Goal: Task Accomplishment & Management: Use online tool/utility

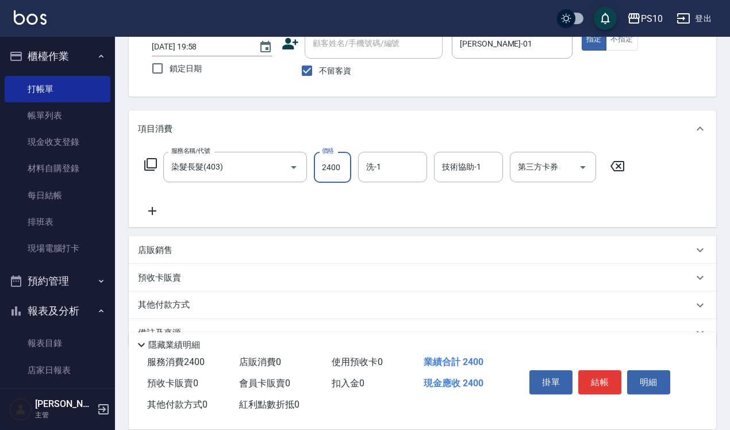
scroll to position [104, 0]
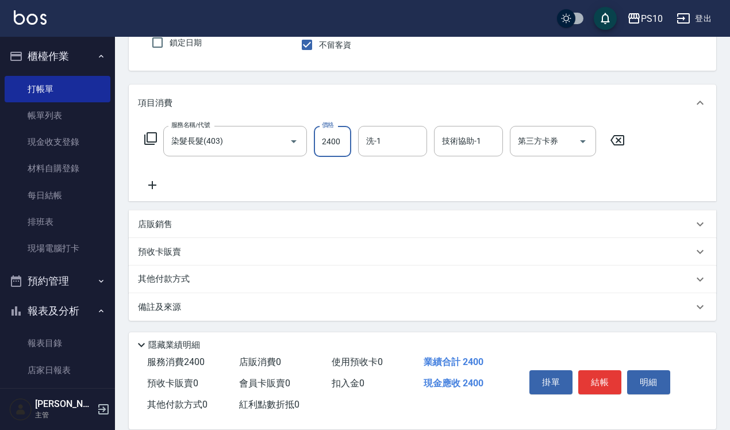
click at [197, 282] on div "其他付款方式" at bounding box center [415, 279] width 555 height 13
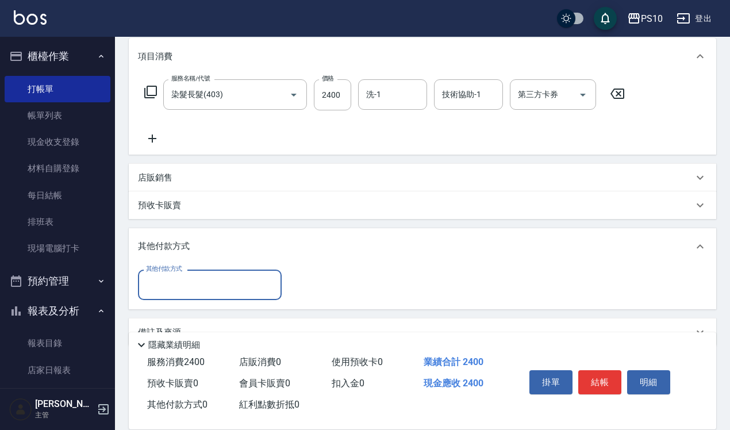
scroll to position [176, 0]
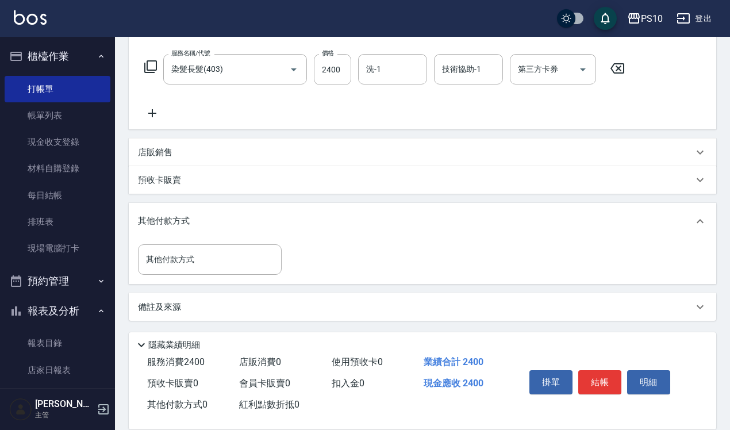
click at [182, 218] on p "其他付款方式" at bounding box center [166, 221] width 57 height 13
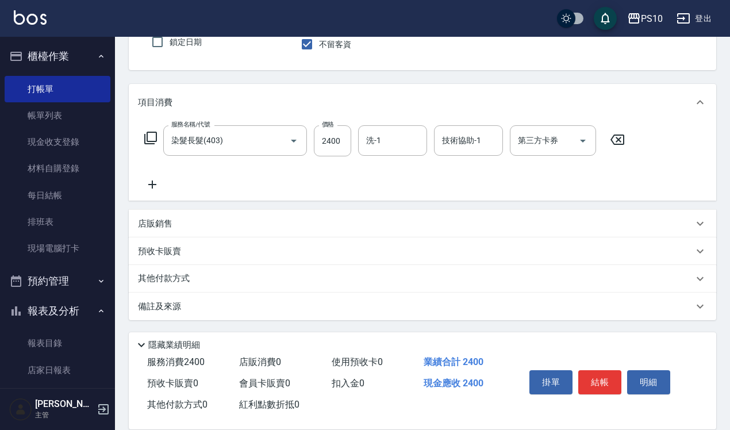
scroll to position [104, 0]
click at [429, 93] on div "項目消費" at bounding box center [423, 103] width 588 height 37
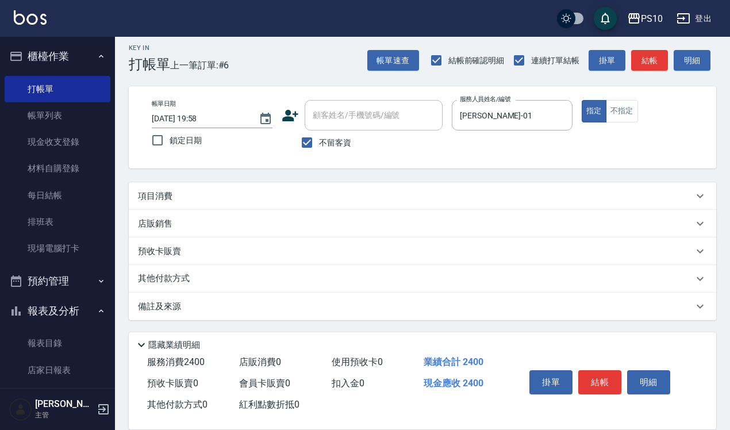
scroll to position [6, 0]
click at [433, 194] on div "項目消費" at bounding box center [415, 197] width 555 height 12
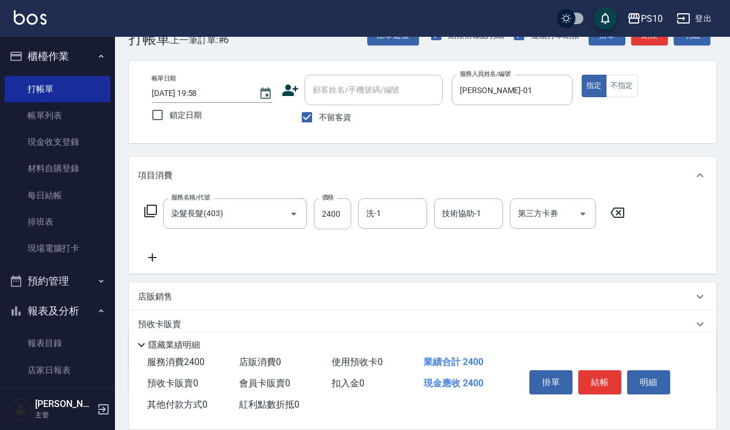
scroll to position [0, 0]
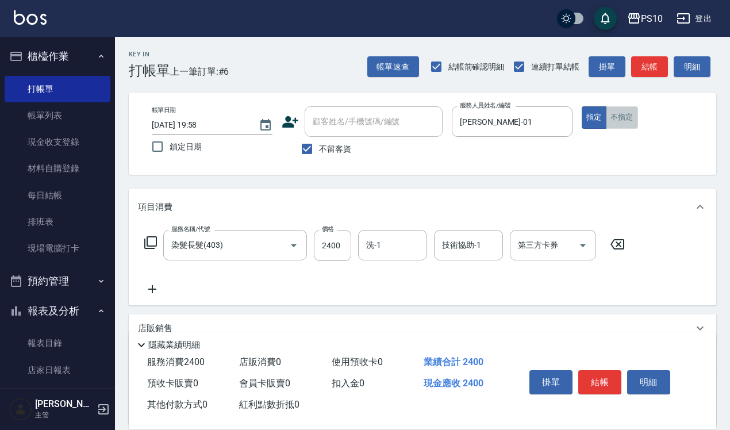
click at [625, 112] on button "不指定" at bounding box center [622, 117] width 32 height 22
click at [600, 387] on button "結帳" at bounding box center [599, 382] width 43 height 24
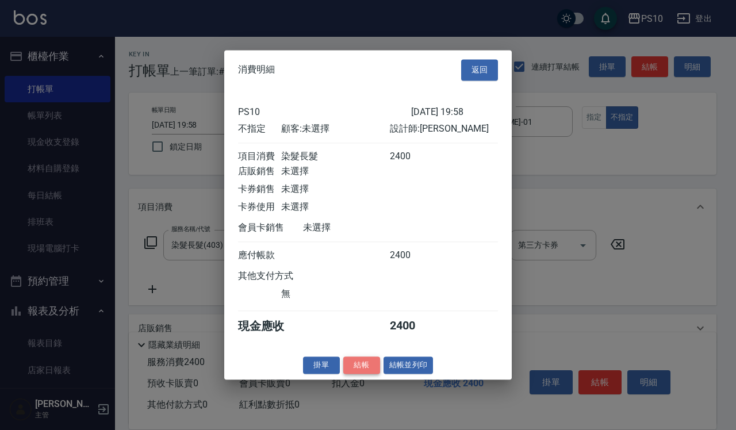
click at [360, 374] on button "結帳" at bounding box center [361, 365] width 37 height 18
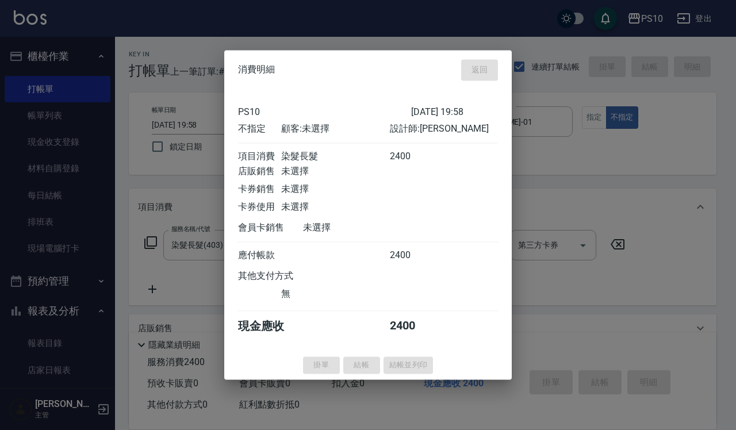
type input "[DATE] 20:44"
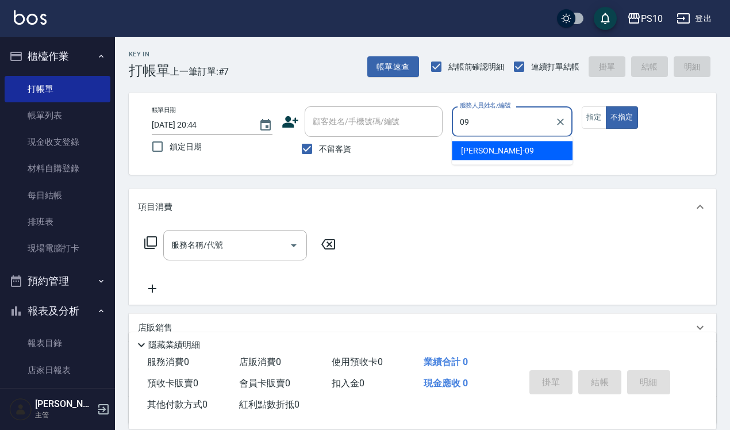
type input "09"
type button "false"
type input "[PERSON_NAME]-09"
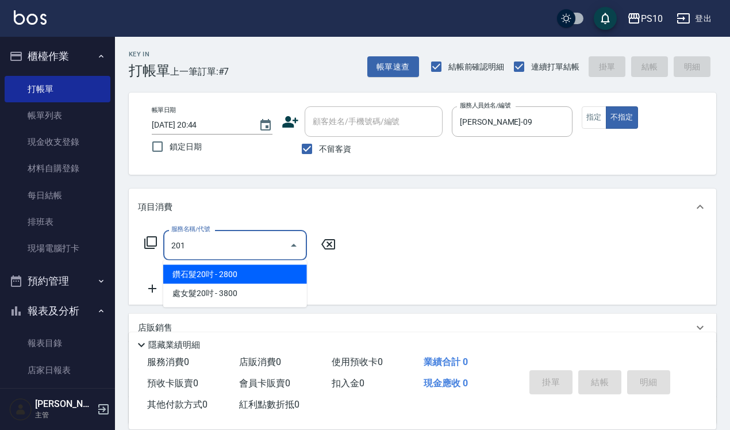
type input "201"
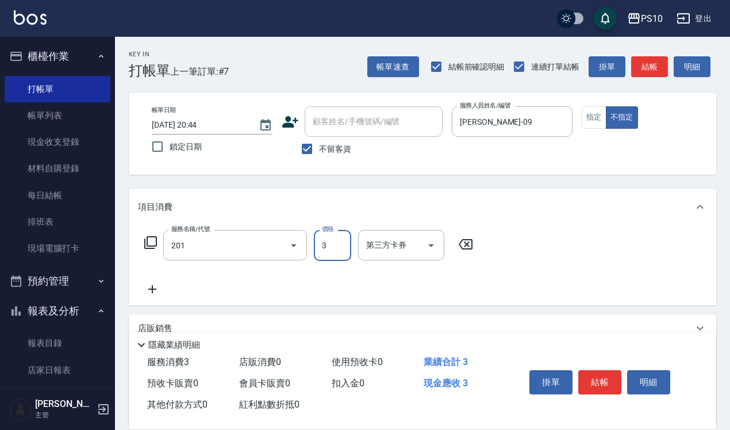
type input "35"
type input "剪髮(201)"
type input "350"
drag, startPoint x: 590, startPoint y: 124, endPoint x: 615, endPoint y: 216, distance: 94.8
click at [590, 124] on button "指定" at bounding box center [594, 117] width 25 height 22
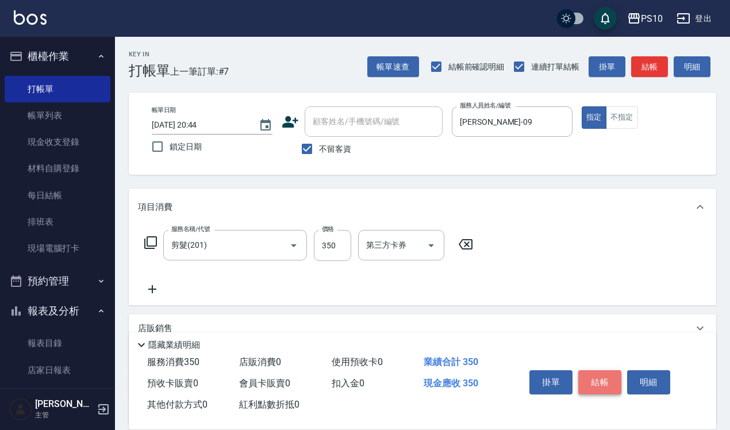
click at [610, 377] on button "結帳" at bounding box center [599, 382] width 43 height 24
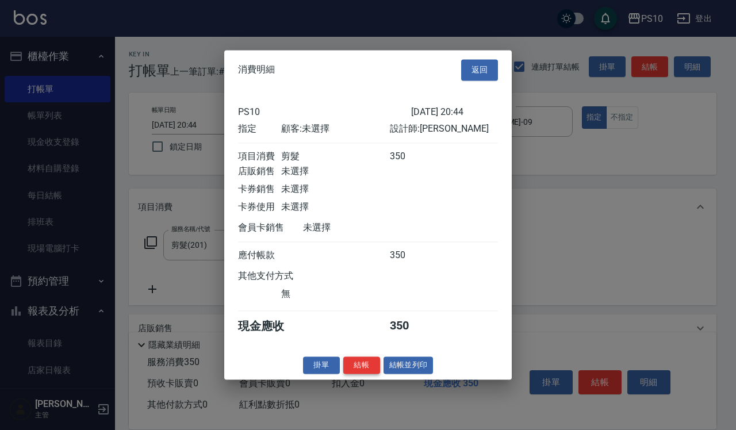
click at [366, 374] on button "結帳" at bounding box center [361, 365] width 37 height 18
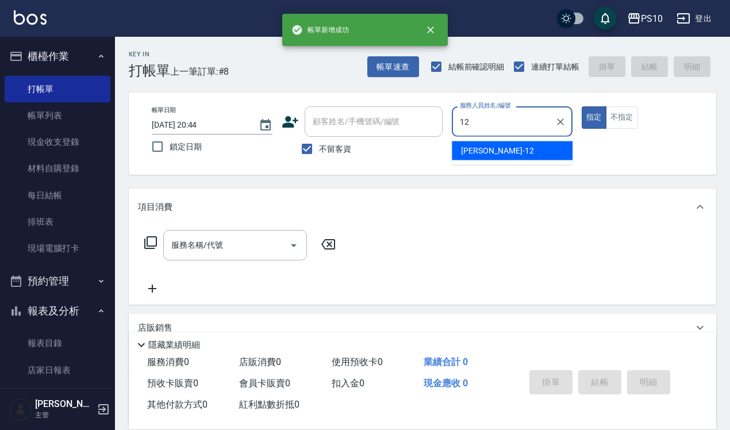
type input "12"
type button "true"
type input "[PERSON_NAME]-12"
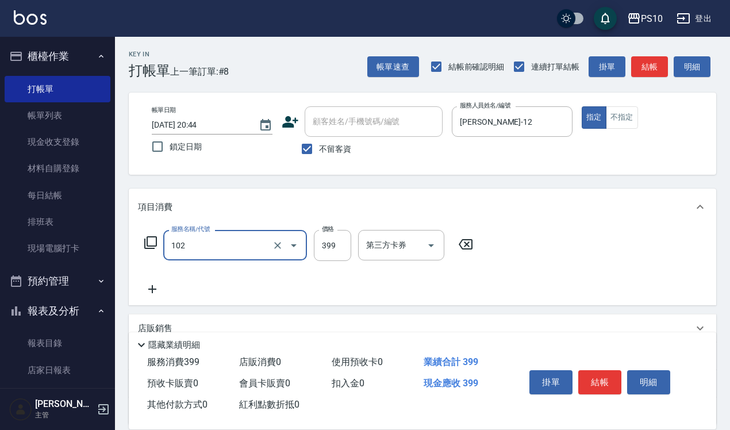
type input "SPA洗髮399(102)"
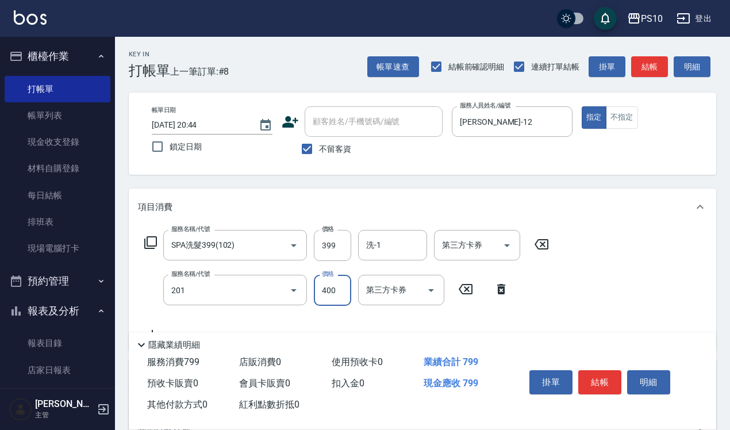
type input "剪髮(201)"
type input "350"
drag, startPoint x: 633, startPoint y: 108, endPoint x: 618, endPoint y: 197, distance: 89.8
click at [633, 108] on button "不指定" at bounding box center [622, 117] width 32 height 22
click at [600, 375] on button "結帳" at bounding box center [599, 382] width 43 height 24
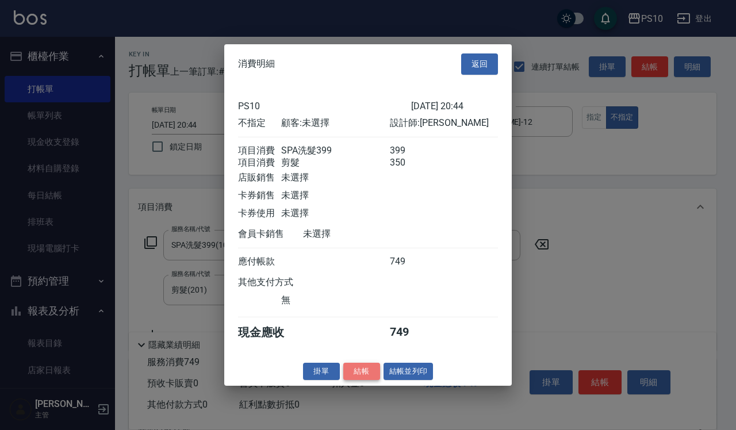
click at [351, 380] on button "結帳" at bounding box center [361, 371] width 37 height 18
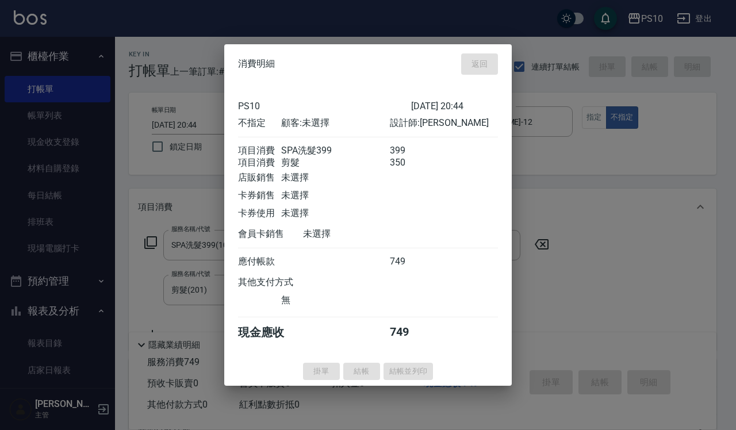
type input "2025/08/17 20:45"
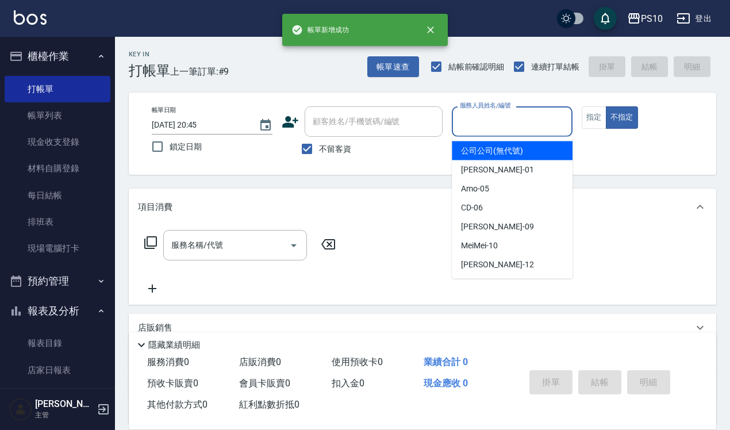
click at [529, 122] on input "服務人員姓名/編號" at bounding box center [512, 122] width 110 height 20
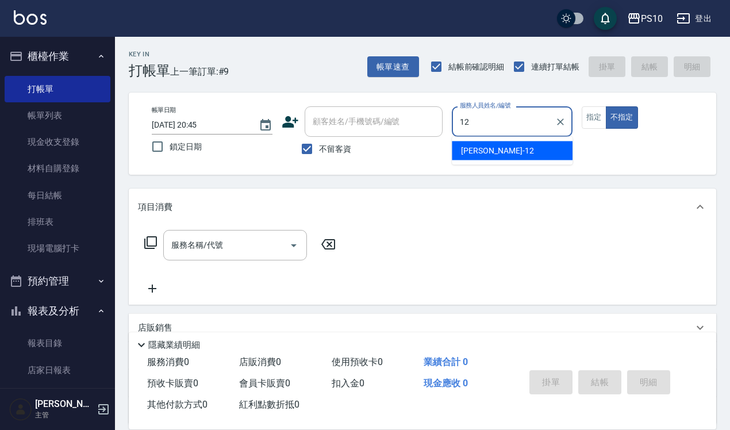
type input "[PERSON_NAME]-12"
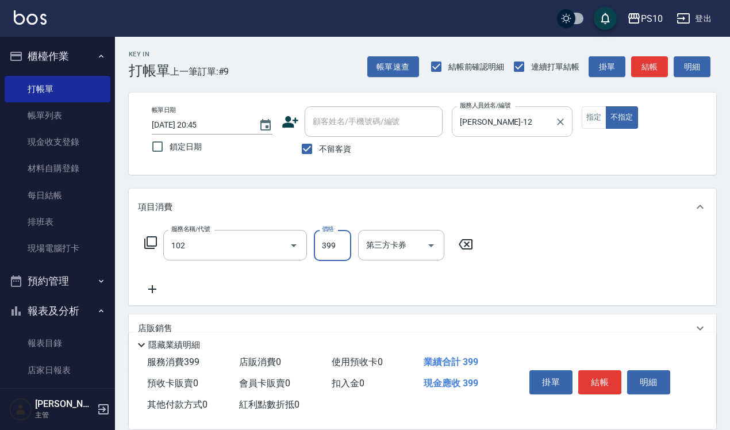
type input "SPA洗髮399(102)"
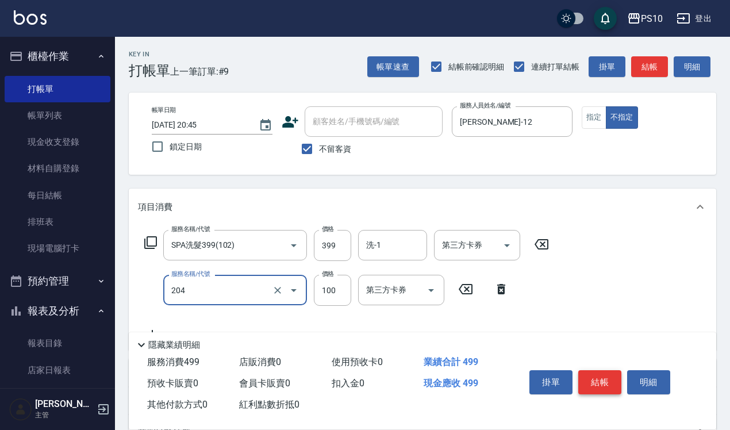
type input "剪瀏海(204)"
click at [608, 373] on button "結帳" at bounding box center [599, 382] width 43 height 24
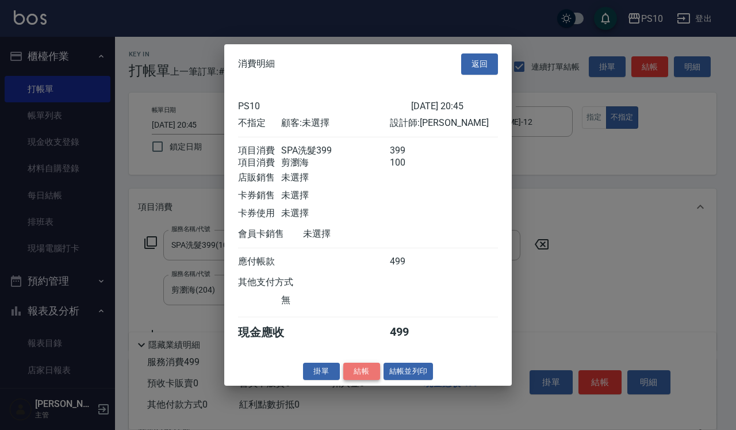
click at [360, 377] on button "結帳" at bounding box center [361, 371] width 37 height 18
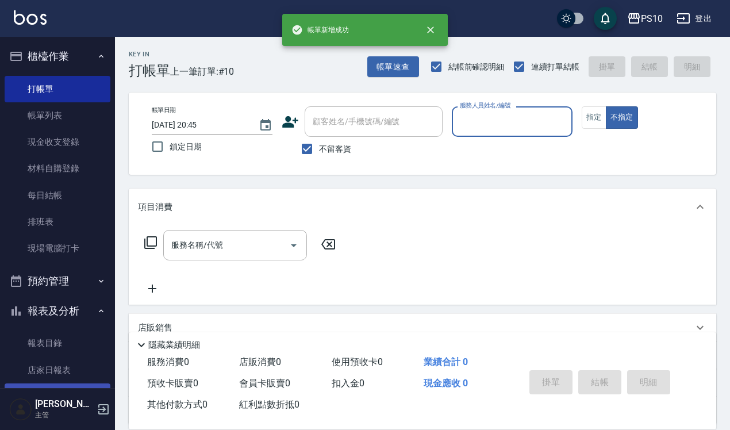
scroll to position [216, 0]
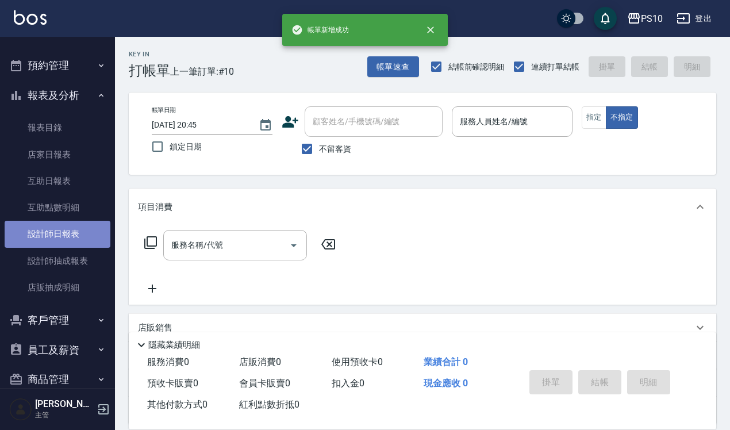
click at [70, 242] on link "設計師日報表" at bounding box center [58, 234] width 106 height 26
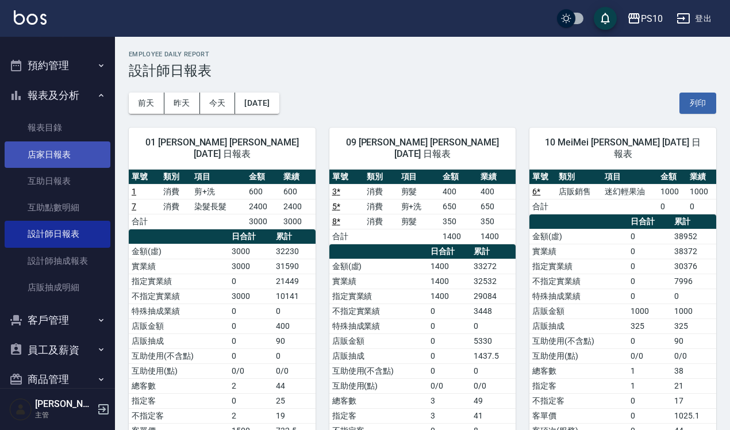
click at [80, 155] on link "店家日報表" at bounding box center [58, 154] width 106 height 26
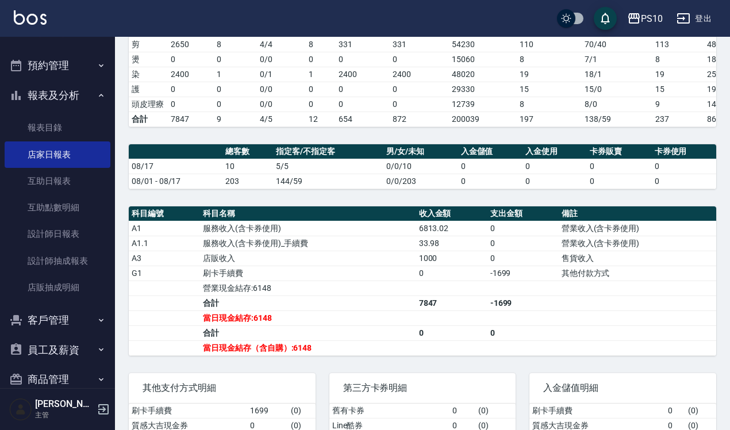
scroll to position [268, 0]
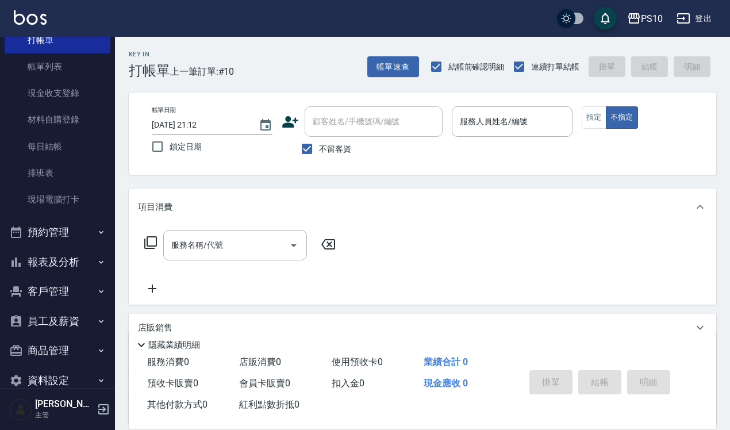
scroll to position [70, 0]
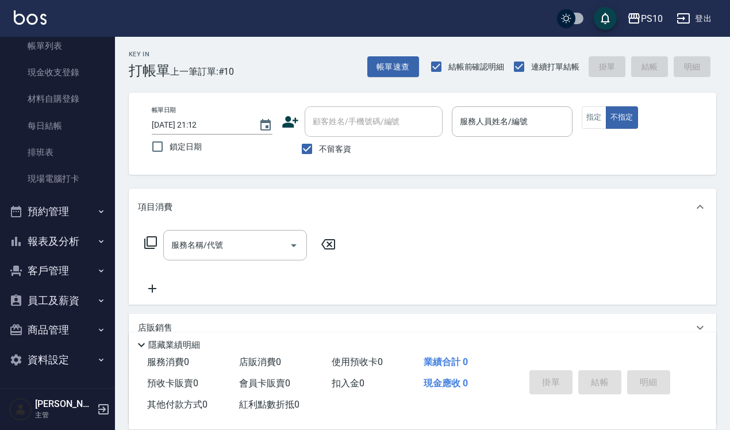
click at [78, 231] on button "報表及分析" at bounding box center [58, 242] width 106 height 30
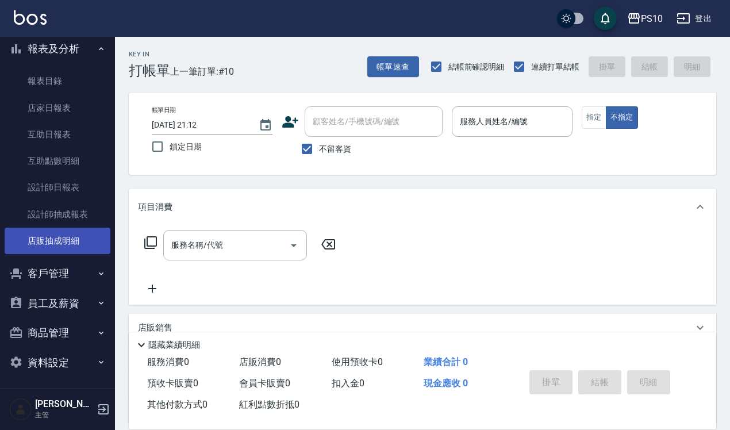
scroll to position [265, 0]
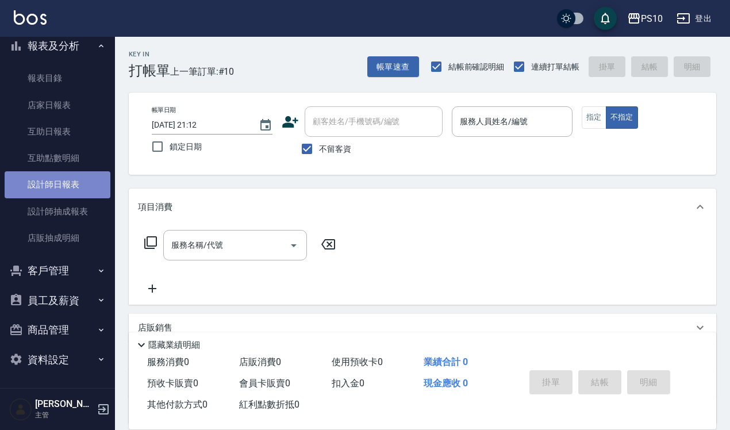
click at [81, 180] on link "設計師日報表" at bounding box center [58, 184] width 106 height 26
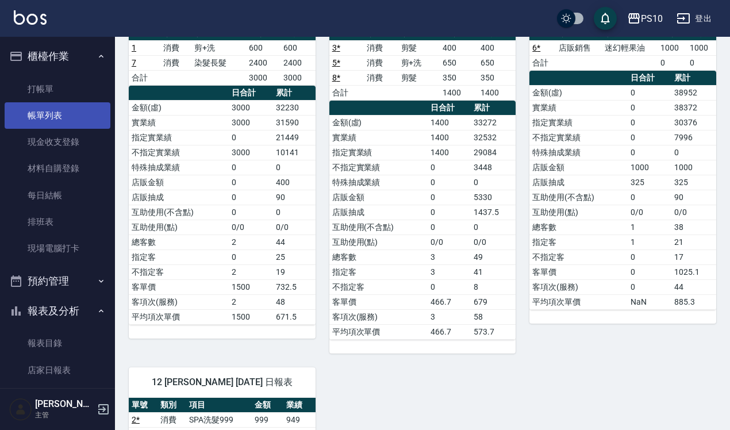
click at [70, 111] on link "帳單列表" at bounding box center [58, 115] width 106 height 26
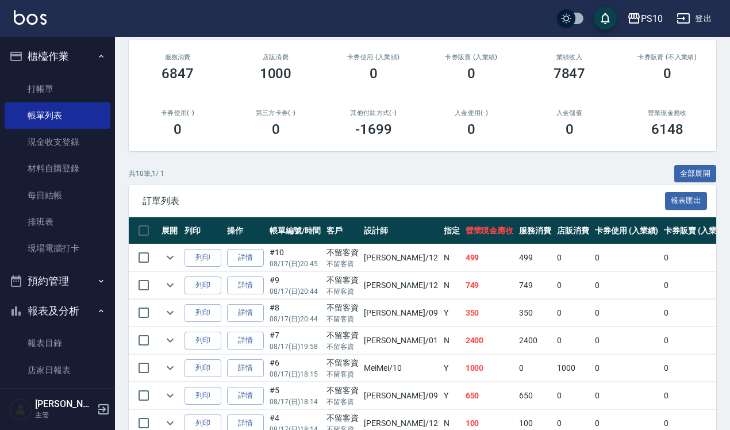
scroll to position [269, 0]
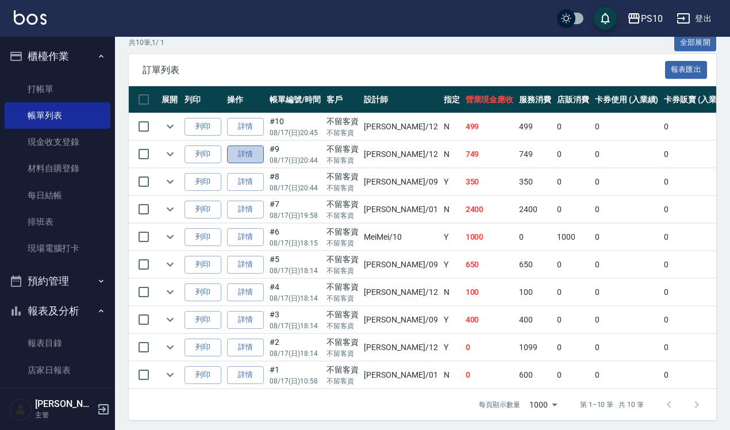
click at [254, 149] on link "詳情" at bounding box center [245, 154] width 37 height 18
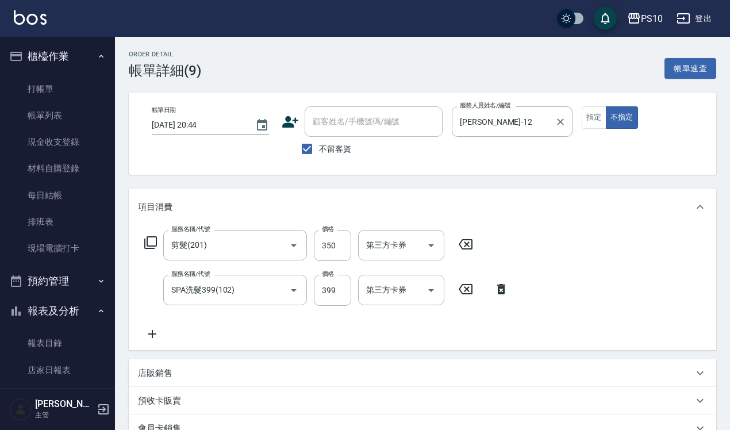
type input "[DATE] 20:44"
checkbox input "true"
type input "[PERSON_NAME]-12"
type input "剪髮(201)"
type input "SPA洗髮399(102)"
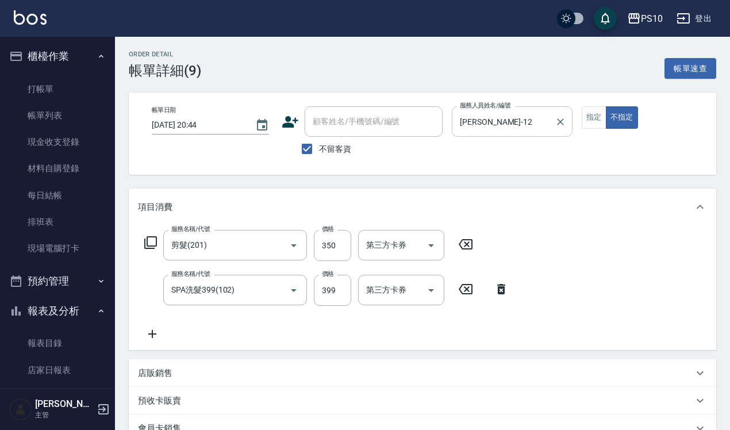
click at [498, 116] on input "[PERSON_NAME]-12" at bounding box center [503, 122] width 93 height 20
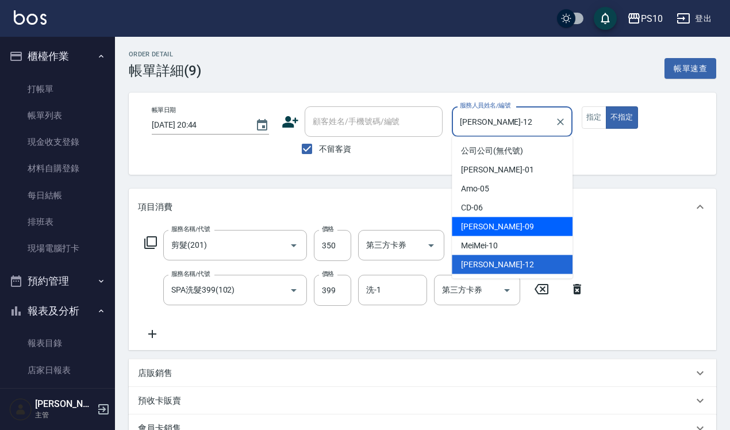
click at [492, 227] on div "[PERSON_NAME] -09" at bounding box center [512, 226] width 121 height 19
type input "[PERSON_NAME]-09"
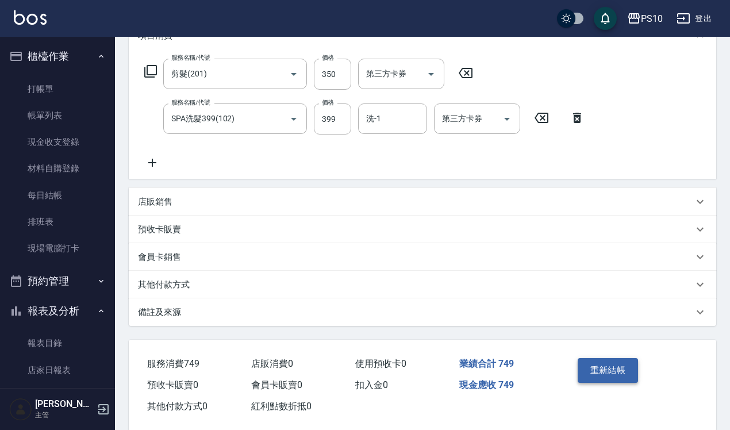
scroll to position [190, 0]
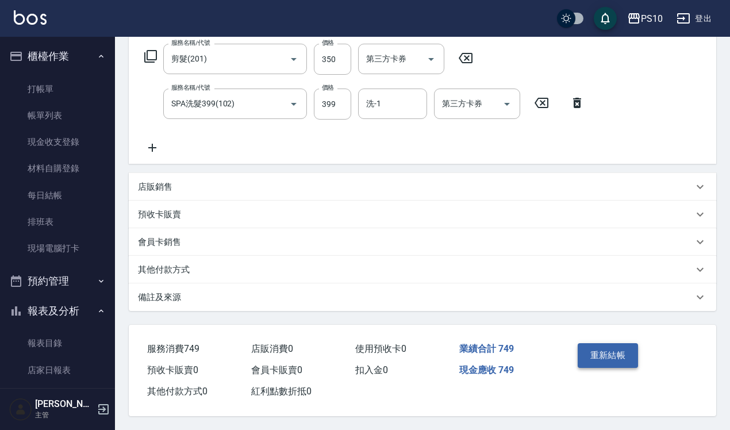
click at [608, 352] on button "重新結帳" at bounding box center [608, 355] width 61 height 24
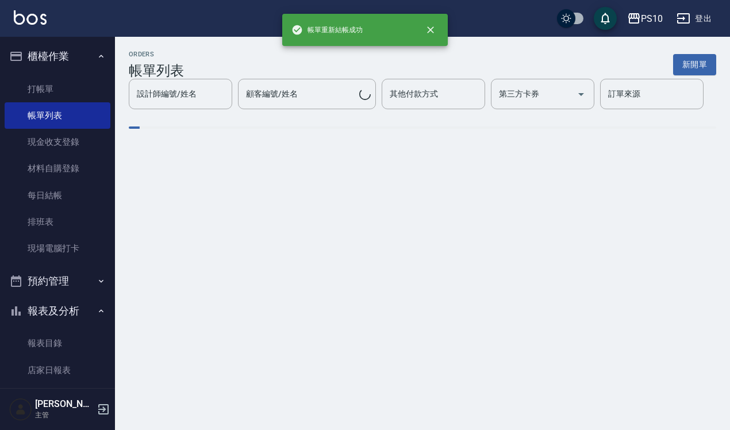
scroll to position [216, 0]
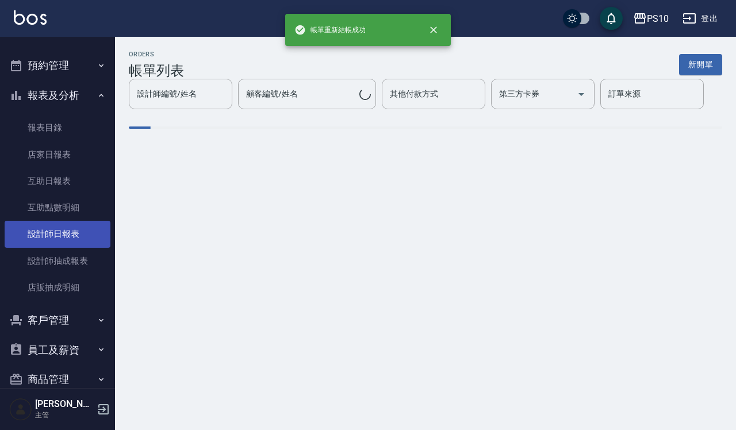
click at [64, 232] on link "設計師日報表" at bounding box center [58, 234] width 106 height 26
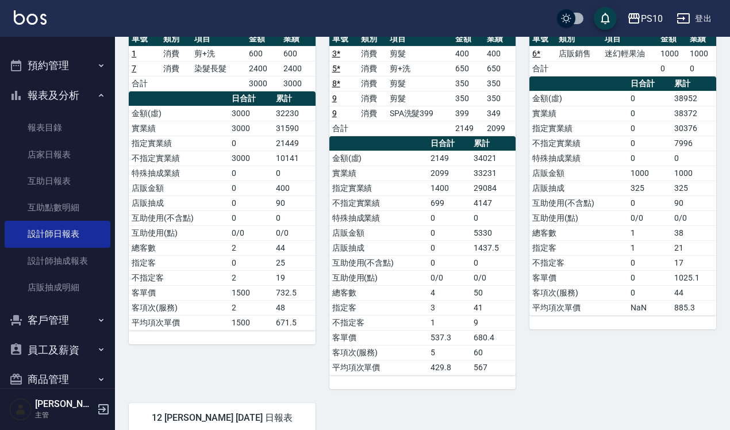
scroll to position [431, 0]
